Goal: Information Seeking & Learning: Find specific fact

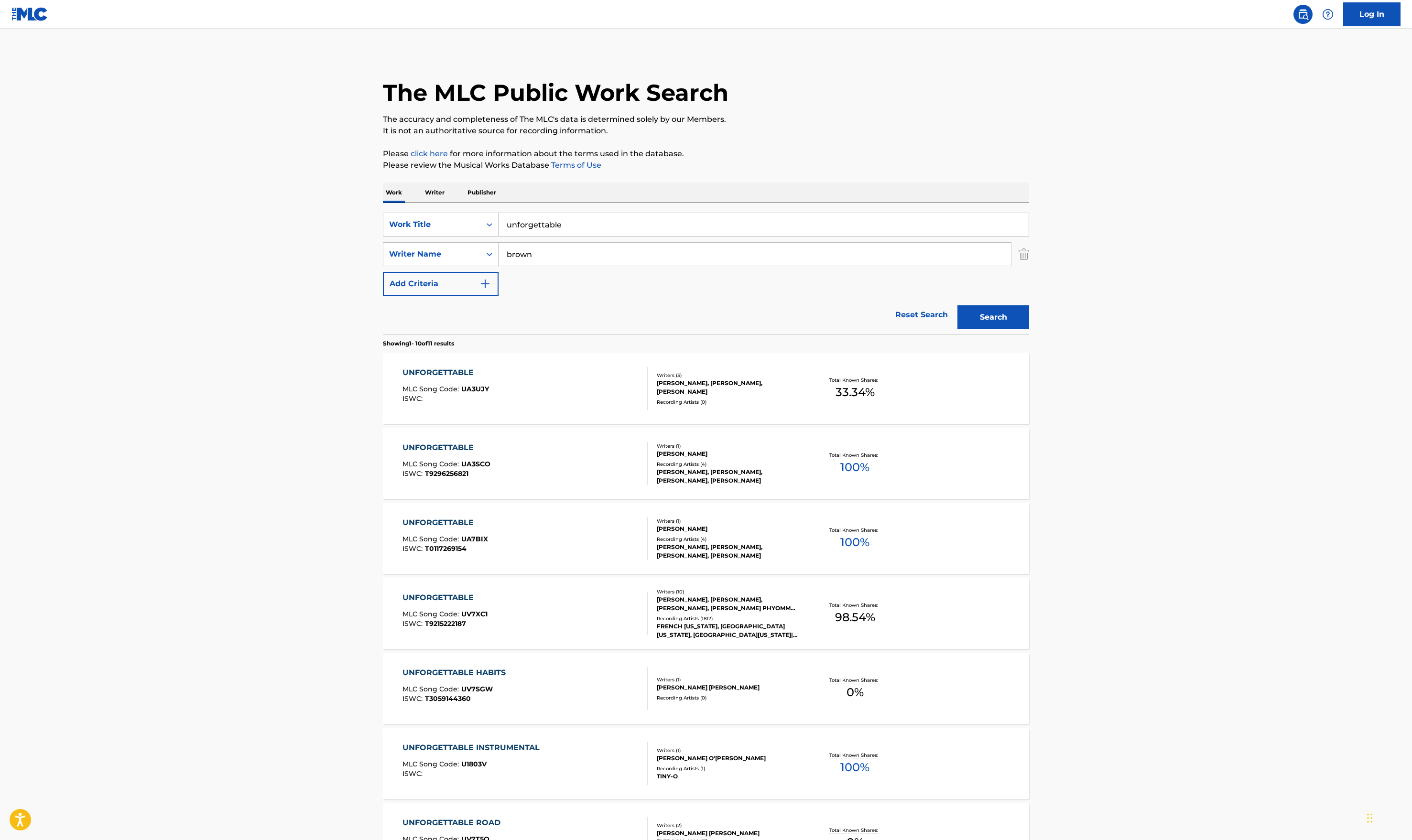
click at [483, 192] on p "Publisher" at bounding box center [482, 192] width 34 height 20
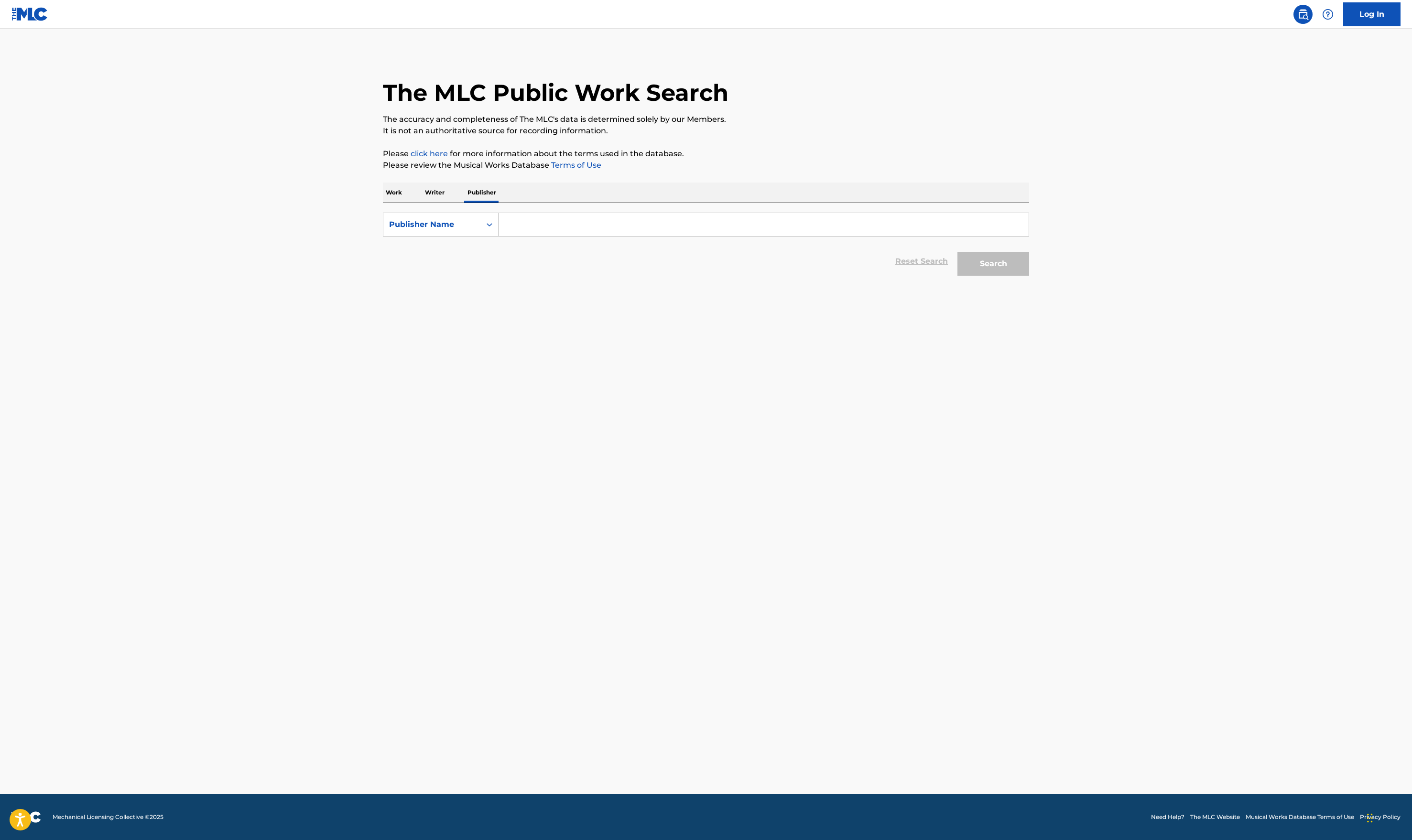
click at [552, 224] on input "Search Form" at bounding box center [764, 224] width 530 height 23
click at [584, 248] on span "marlee publishing" at bounding box center [619, 246] width 70 height 9
type input "[PERSON_NAME] el [PERSON_NAME] publishing"
click at [971, 256] on button "Search" at bounding box center [993, 263] width 72 height 24
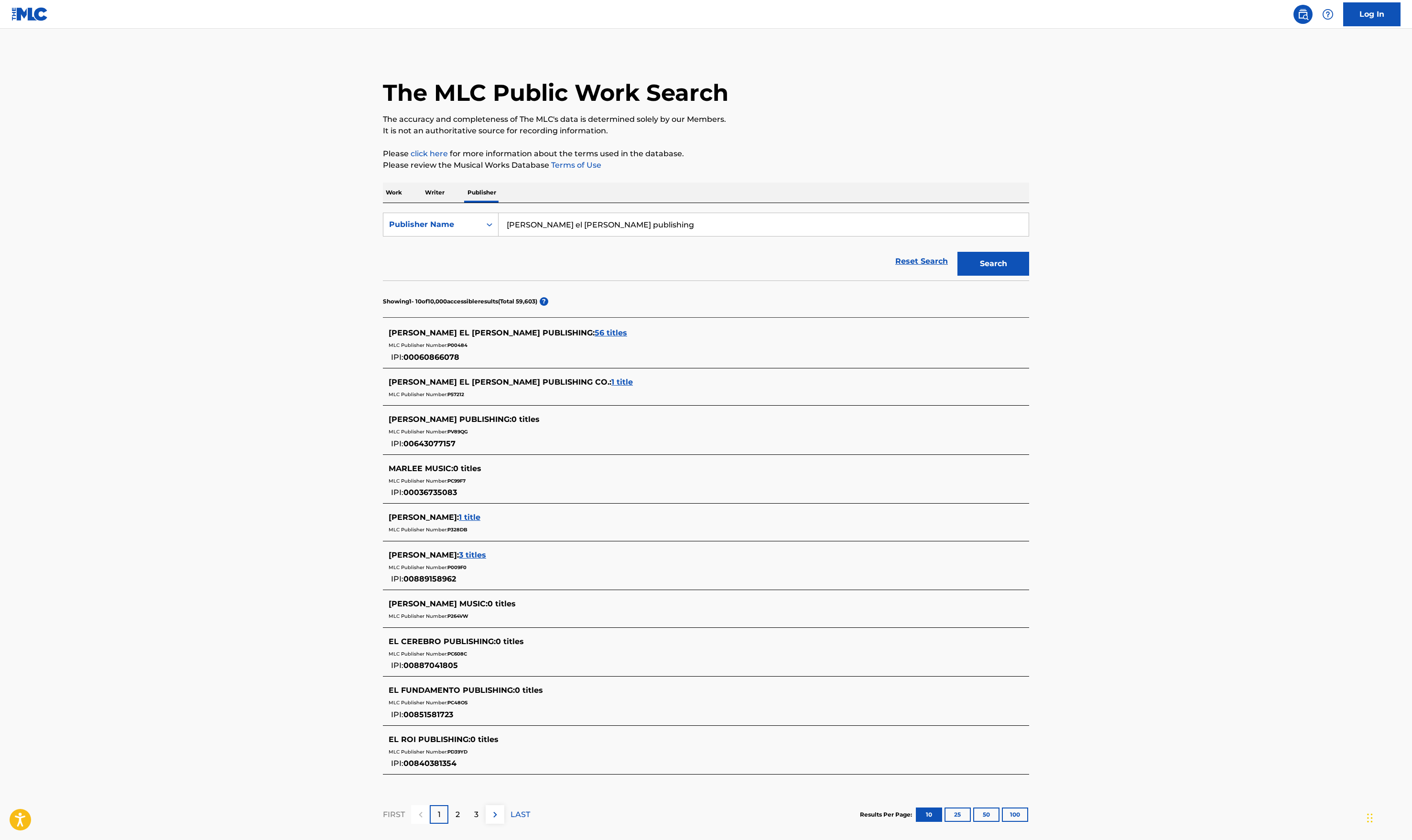
click at [595, 334] on span "56 titles" at bounding box center [611, 333] width 33 height 9
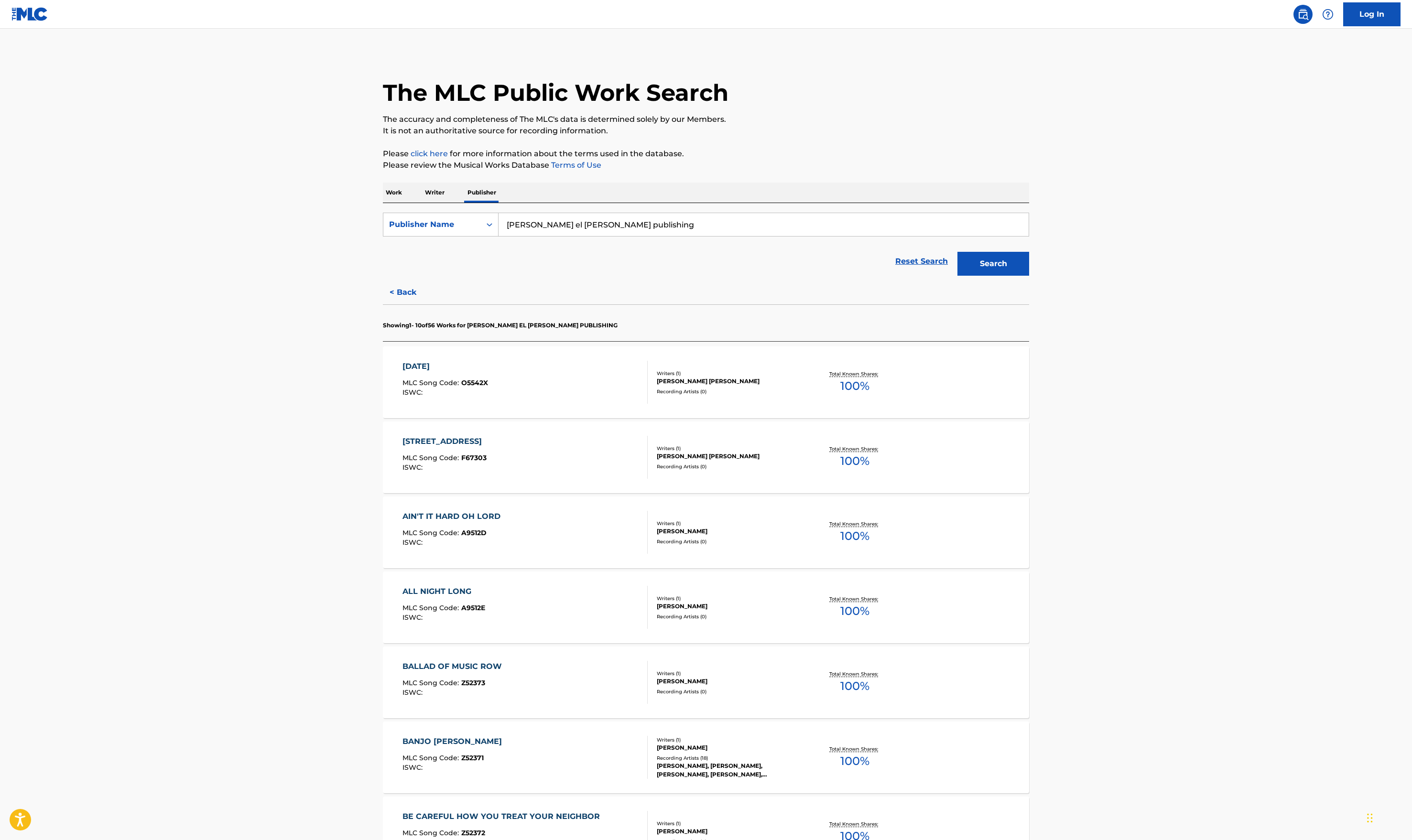
click at [497, 368] on div "[DATE] MLC Song Code : O5542X ISWC :" at bounding box center [525, 382] width 246 height 43
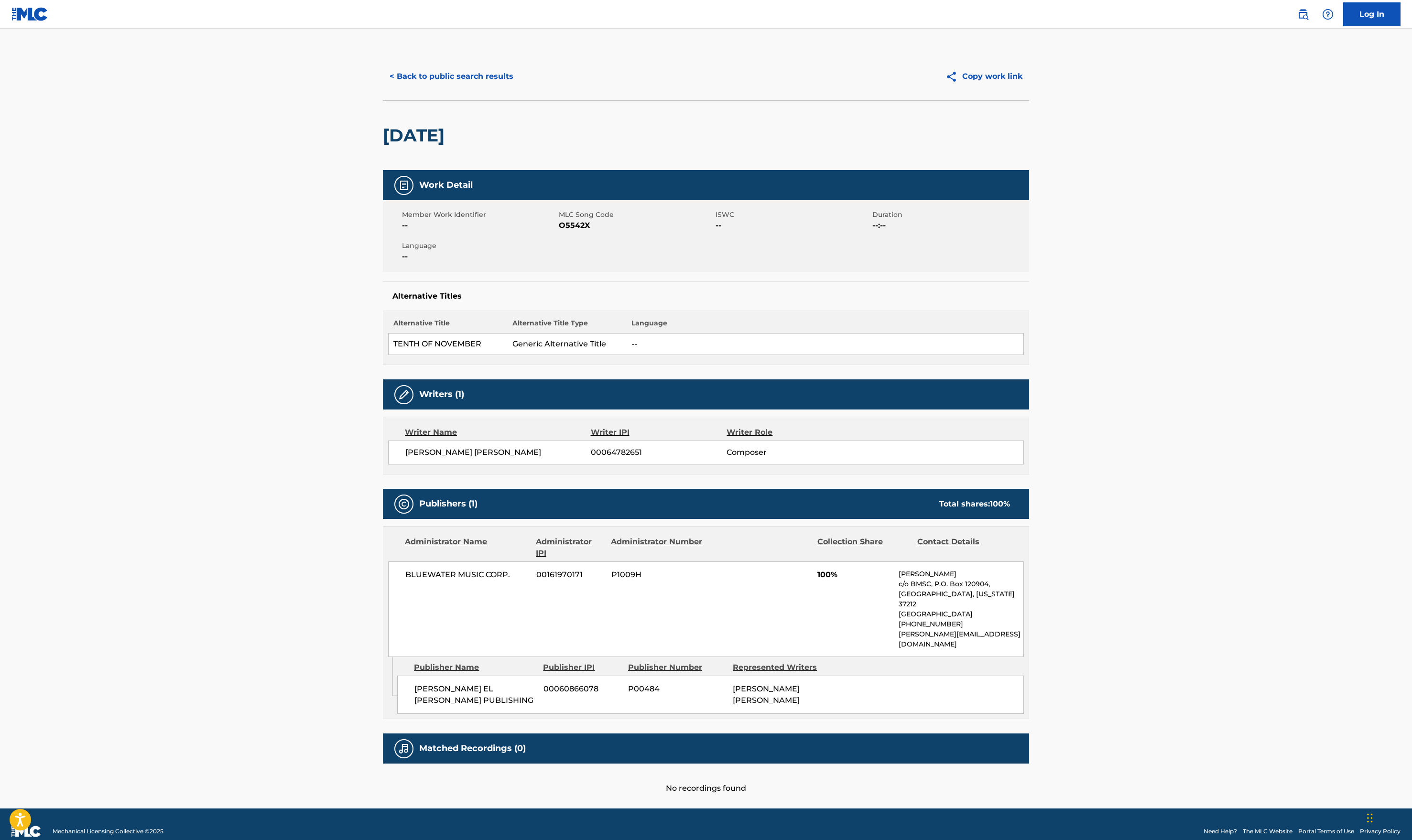
click at [400, 75] on button "< Back to public search results" at bounding box center [451, 76] width 137 height 24
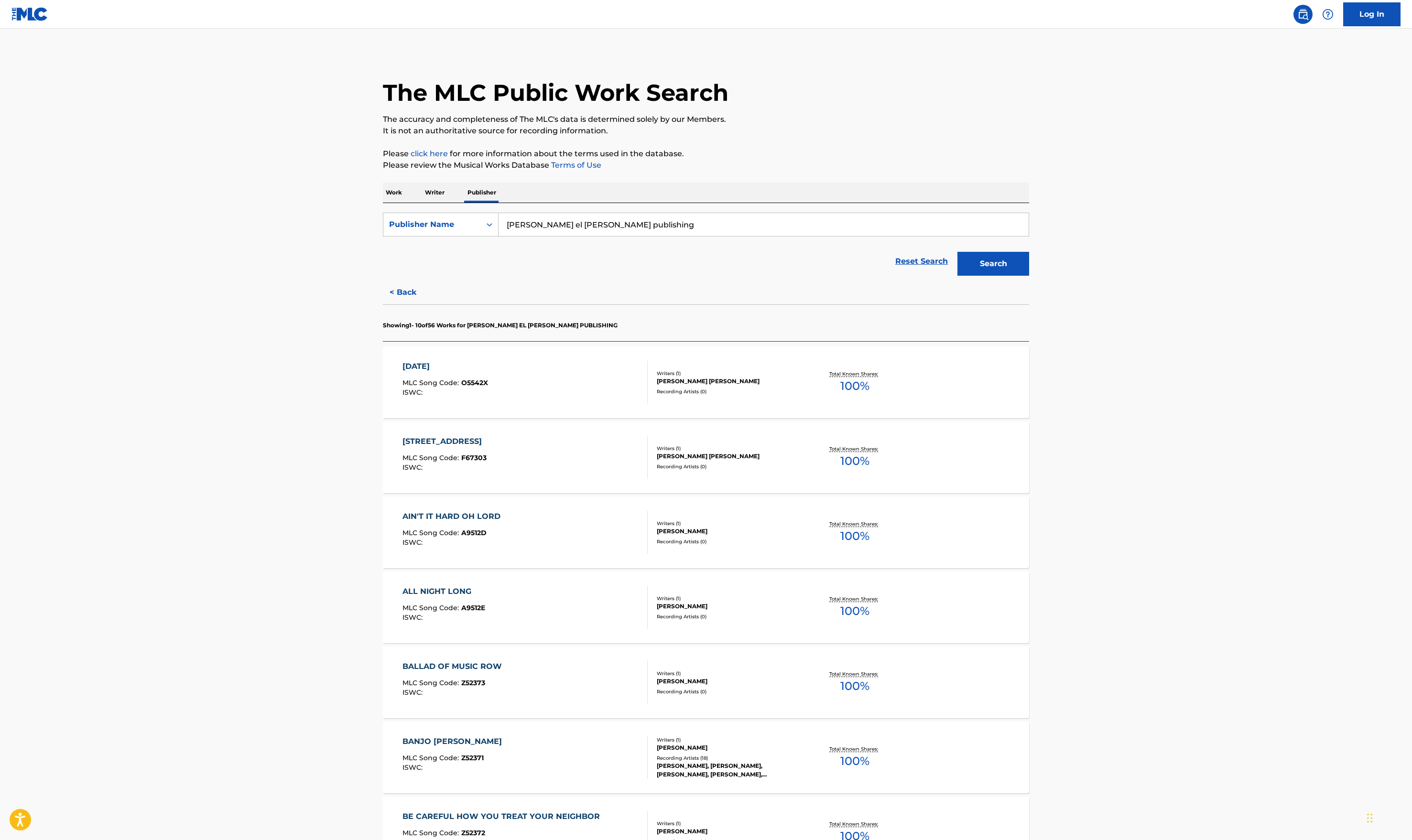
click at [408, 295] on button "< Back" at bounding box center [411, 292] width 57 height 24
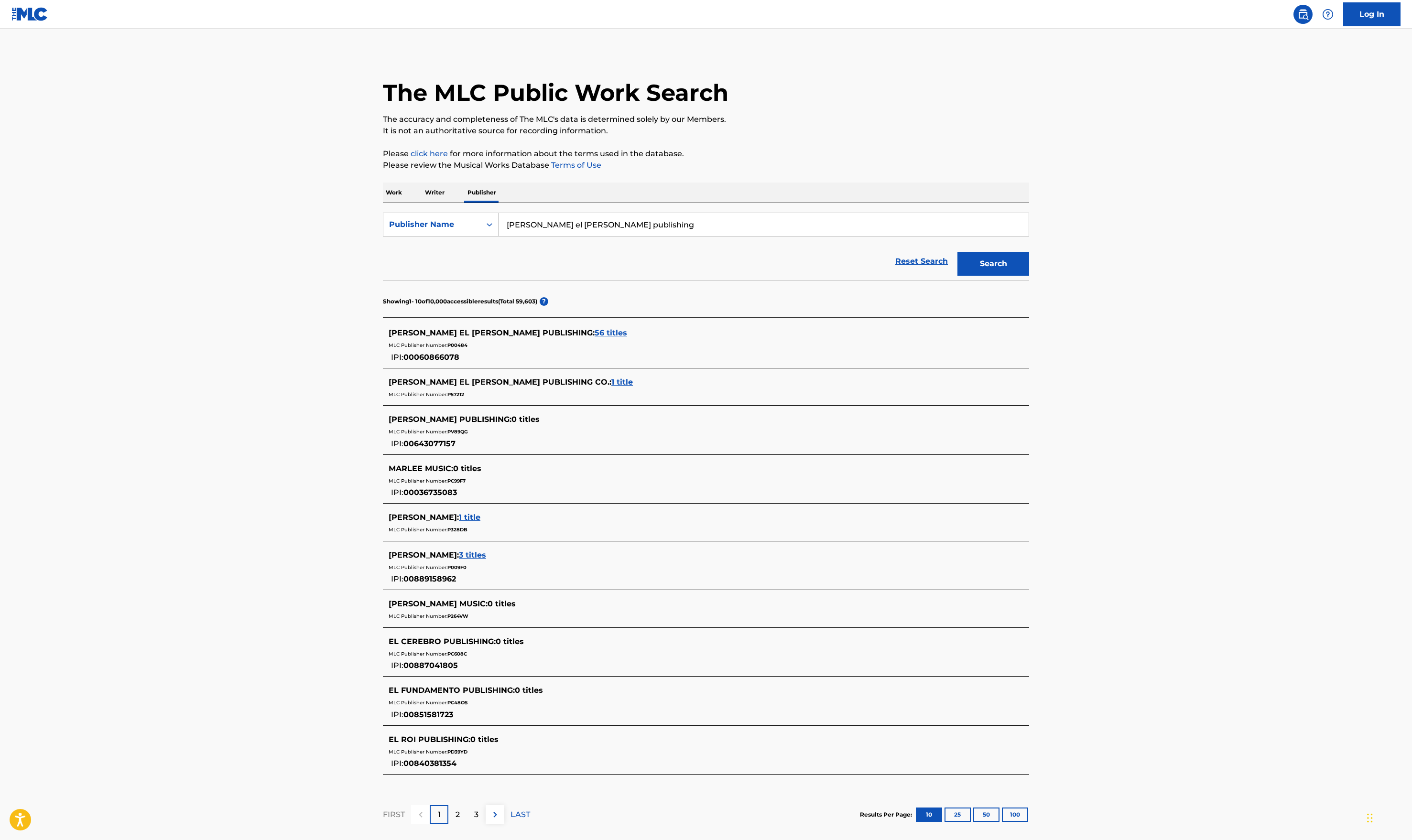
click at [611, 380] on span "1 title" at bounding box center [622, 382] width 22 height 9
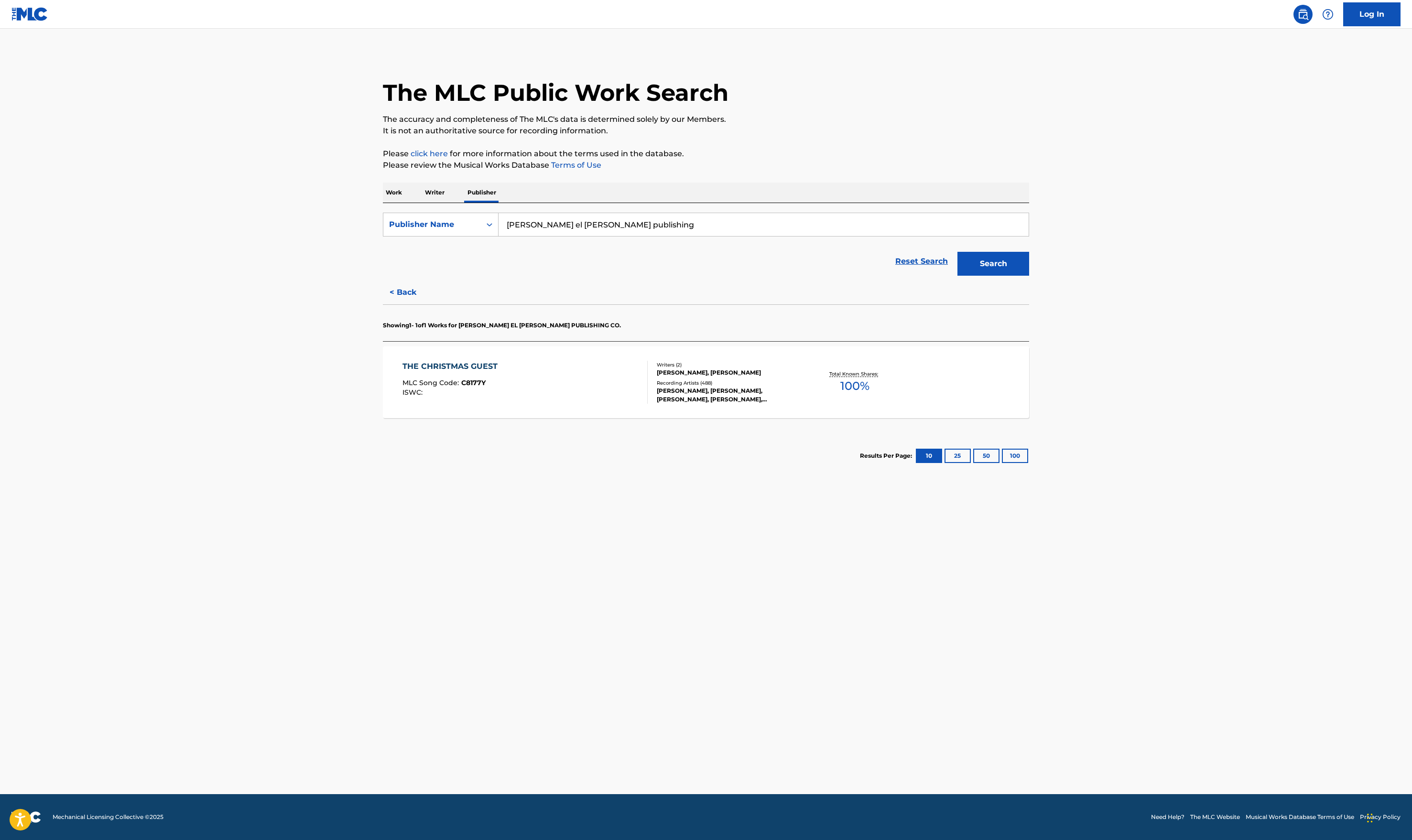
click at [548, 361] on div "THE CHRISTMAS GUEST MLC Song Code : C8177Y ISWC : Writers ( 2 ) [PERSON_NAME], …" at bounding box center [705, 382] width 646 height 72
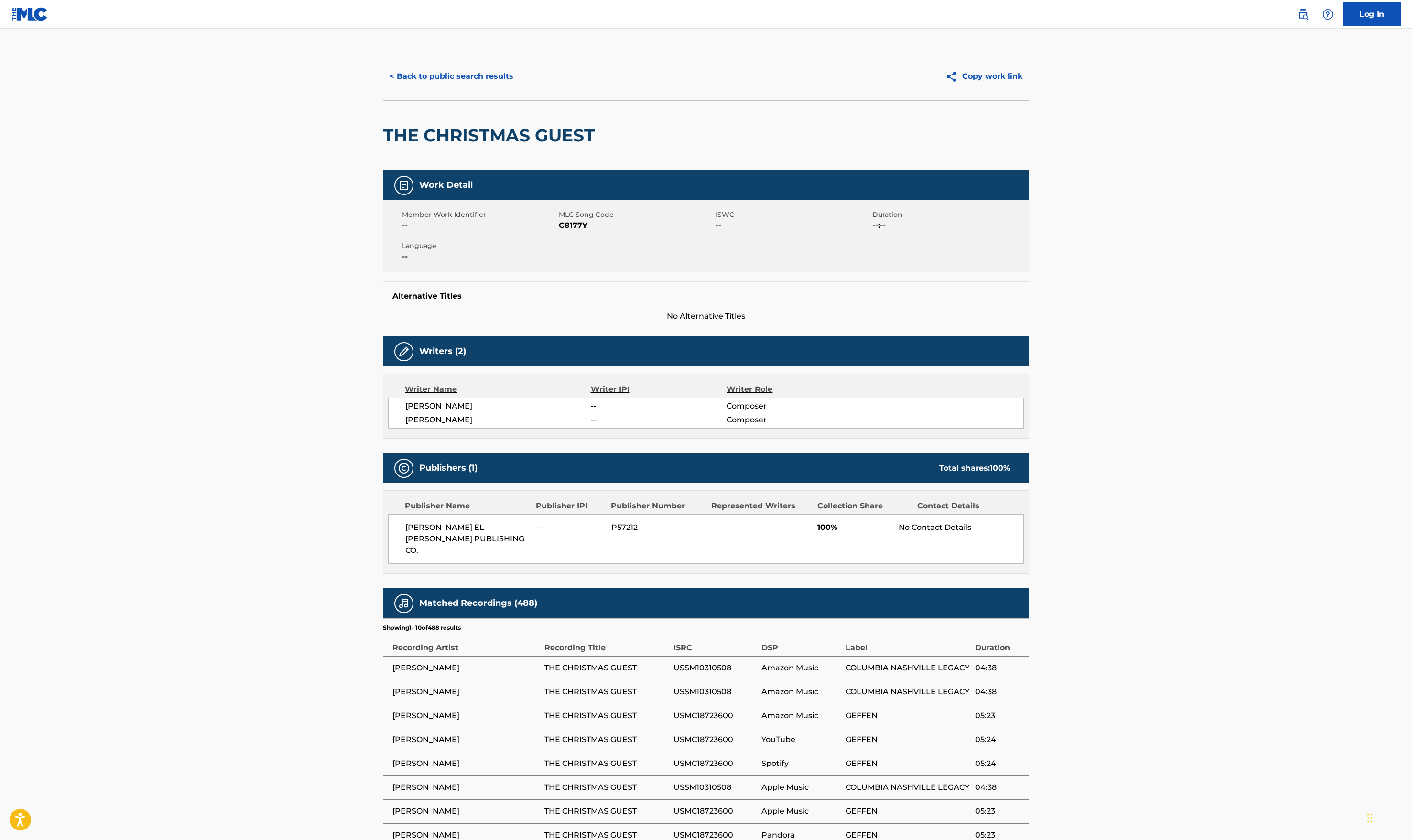
scroll to position [96, 0]
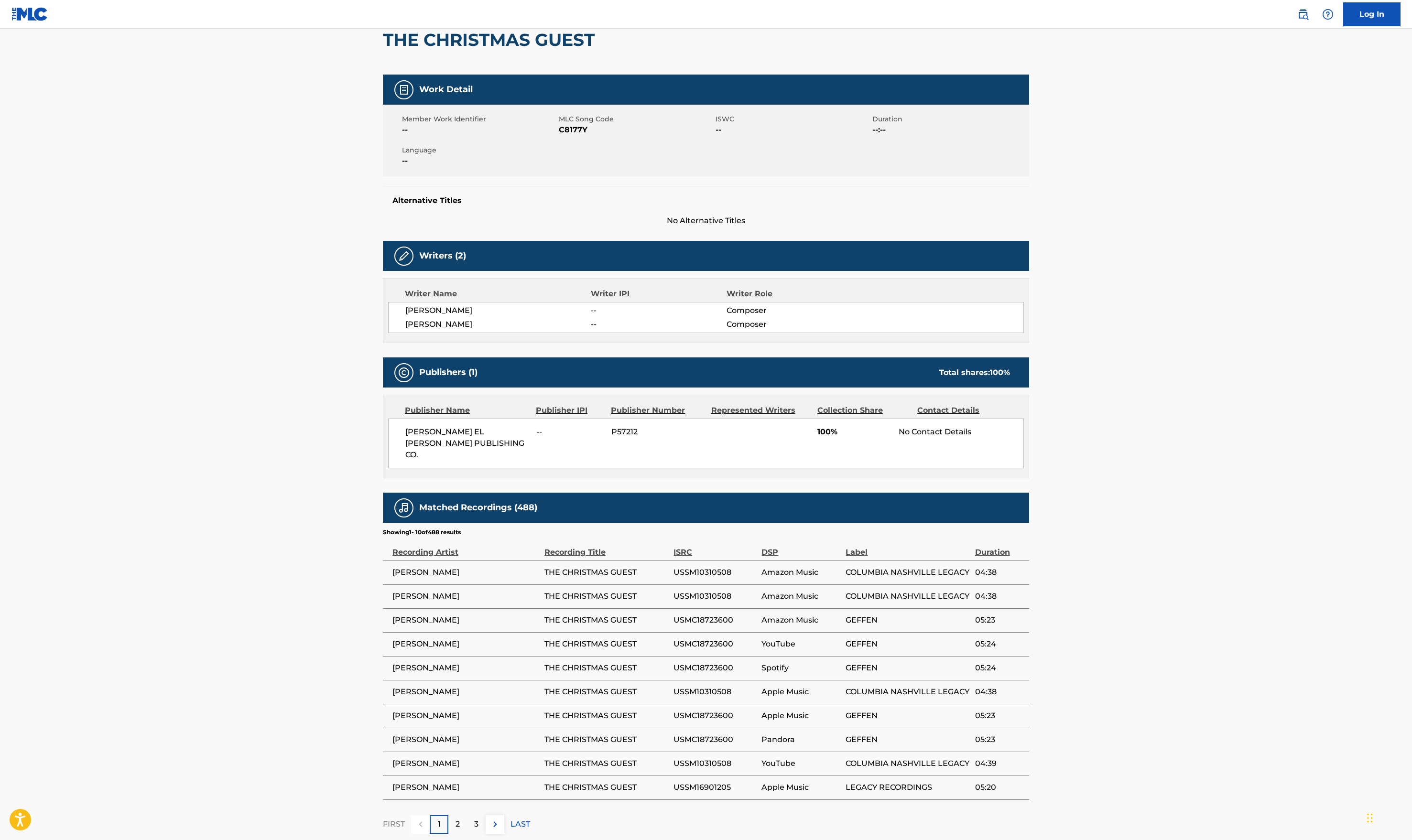
click at [204, 747] on main "< Back to public search results Copy work link THE CHRISTMAS GUEST Work Detail …" at bounding box center [706, 391] width 1412 height 916
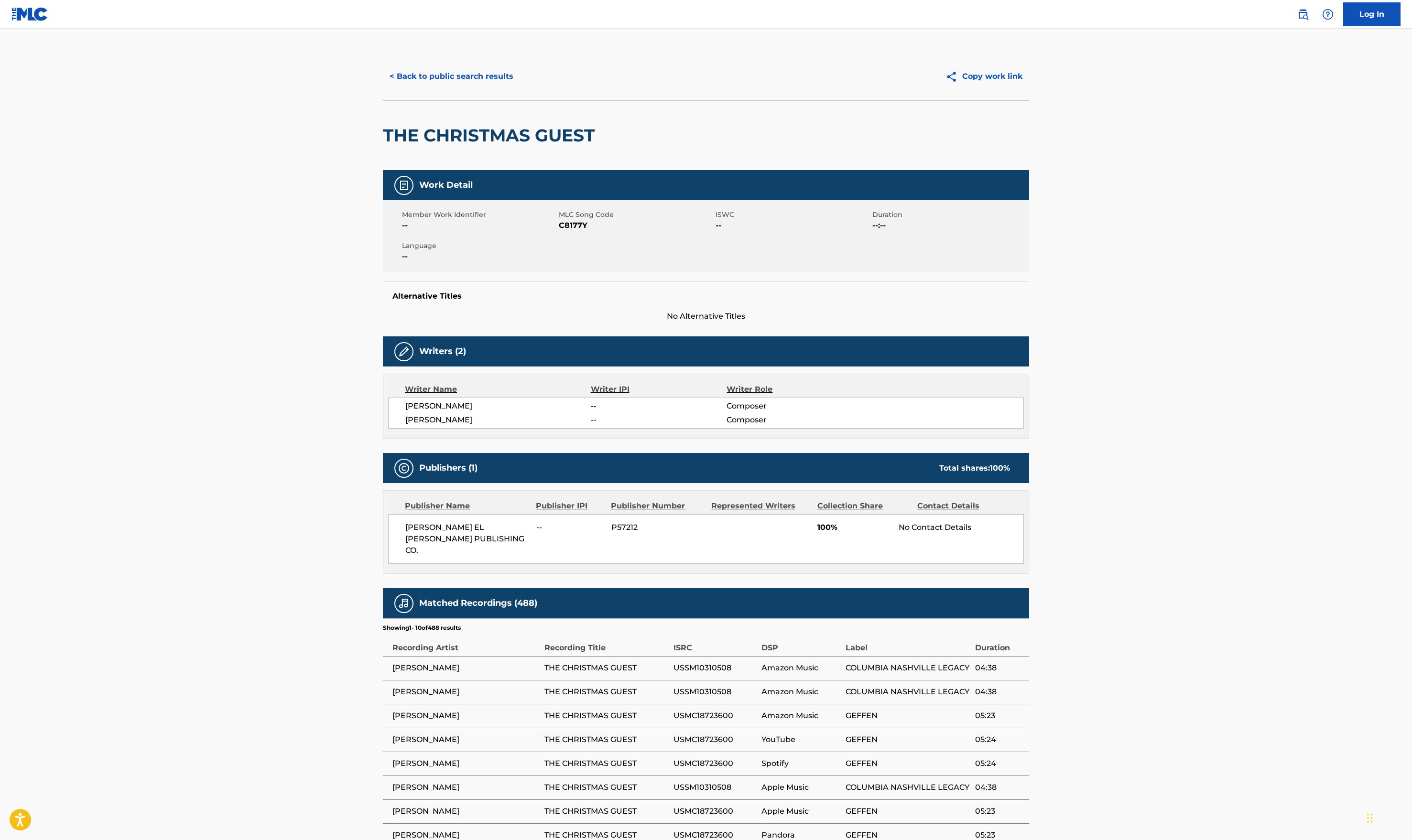
click at [428, 70] on button "< Back to public search results" at bounding box center [451, 76] width 137 height 24
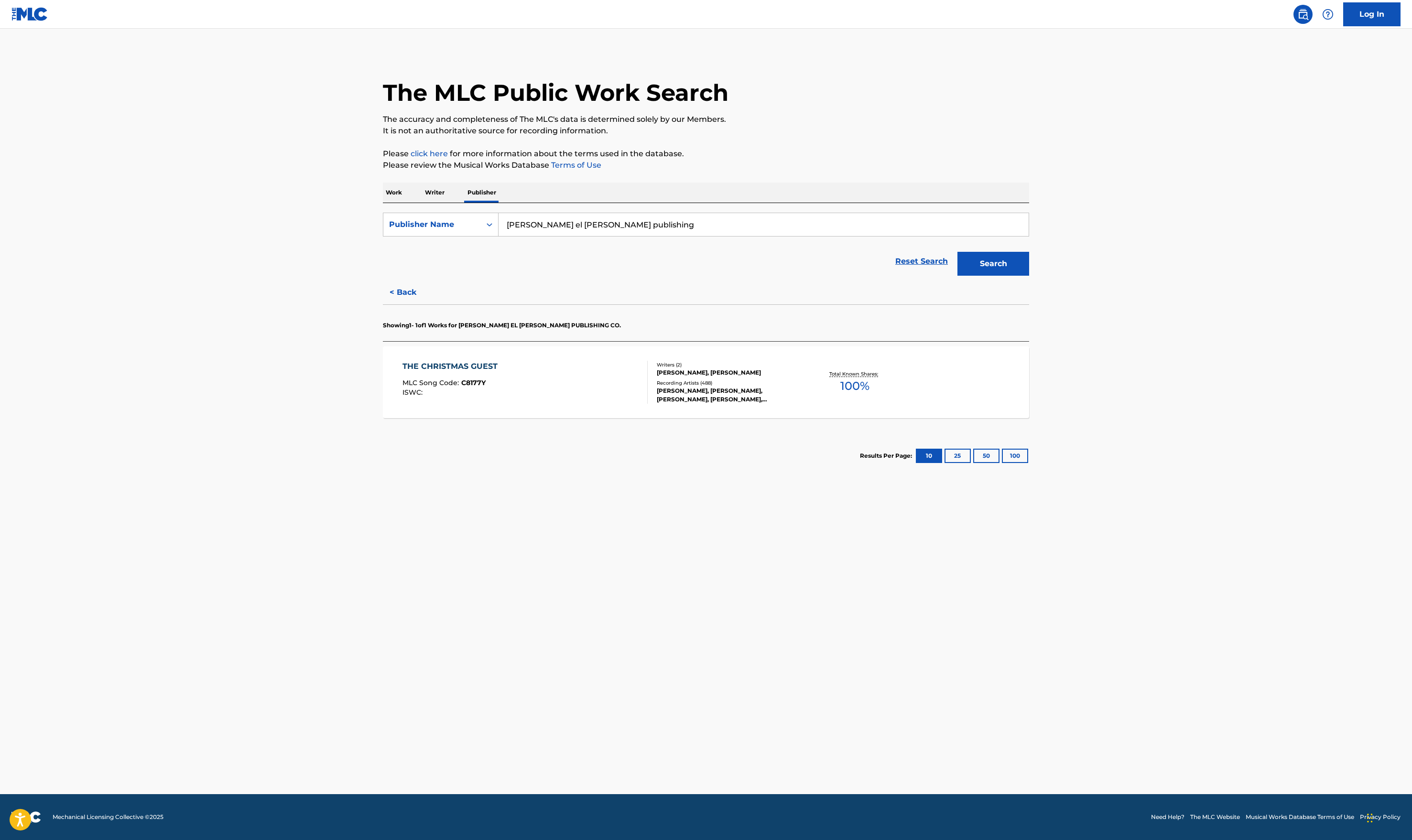
click at [1016, 269] on button "Search" at bounding box center [993, 263] width 72 height 24
